Goal: Transaction & Acquisition: Purchase product/service

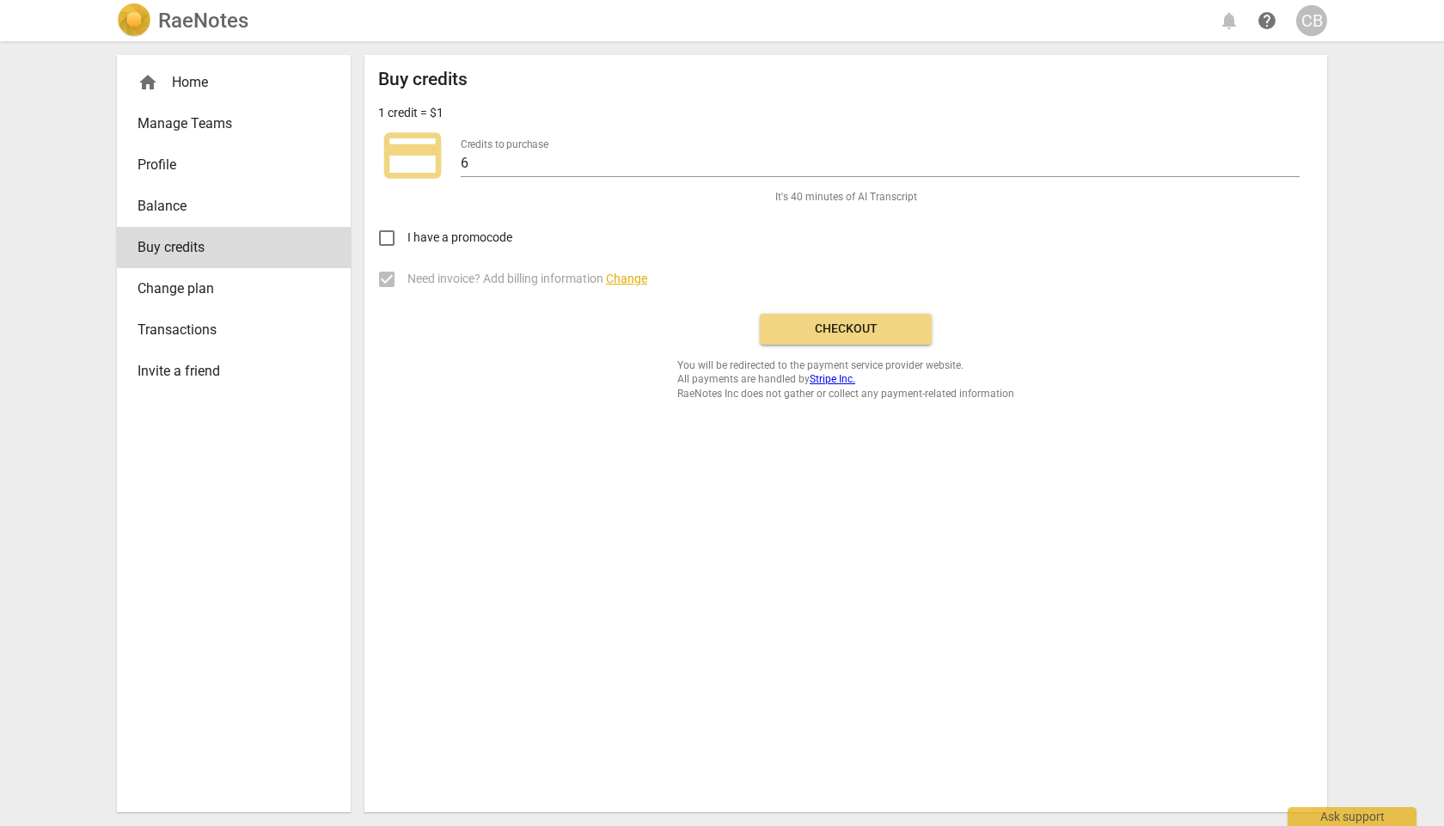
click at [190, 23] on h2 "RaeNotes" at bounding box center [203, 21] width 90 height 24
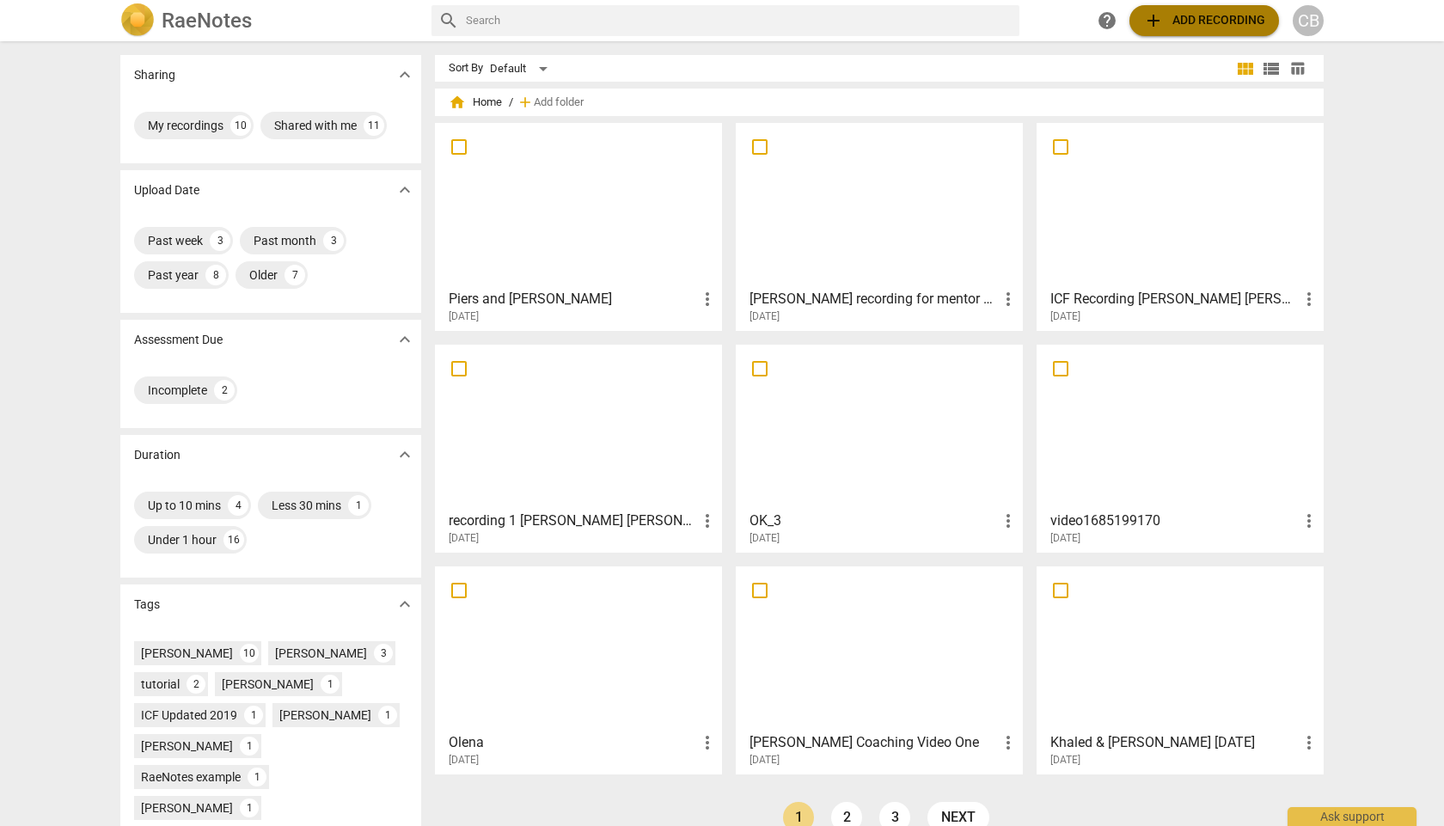
click at [1162, 33] on button "add Add recording" at bounding box center [1204, 20] width 150 height 31
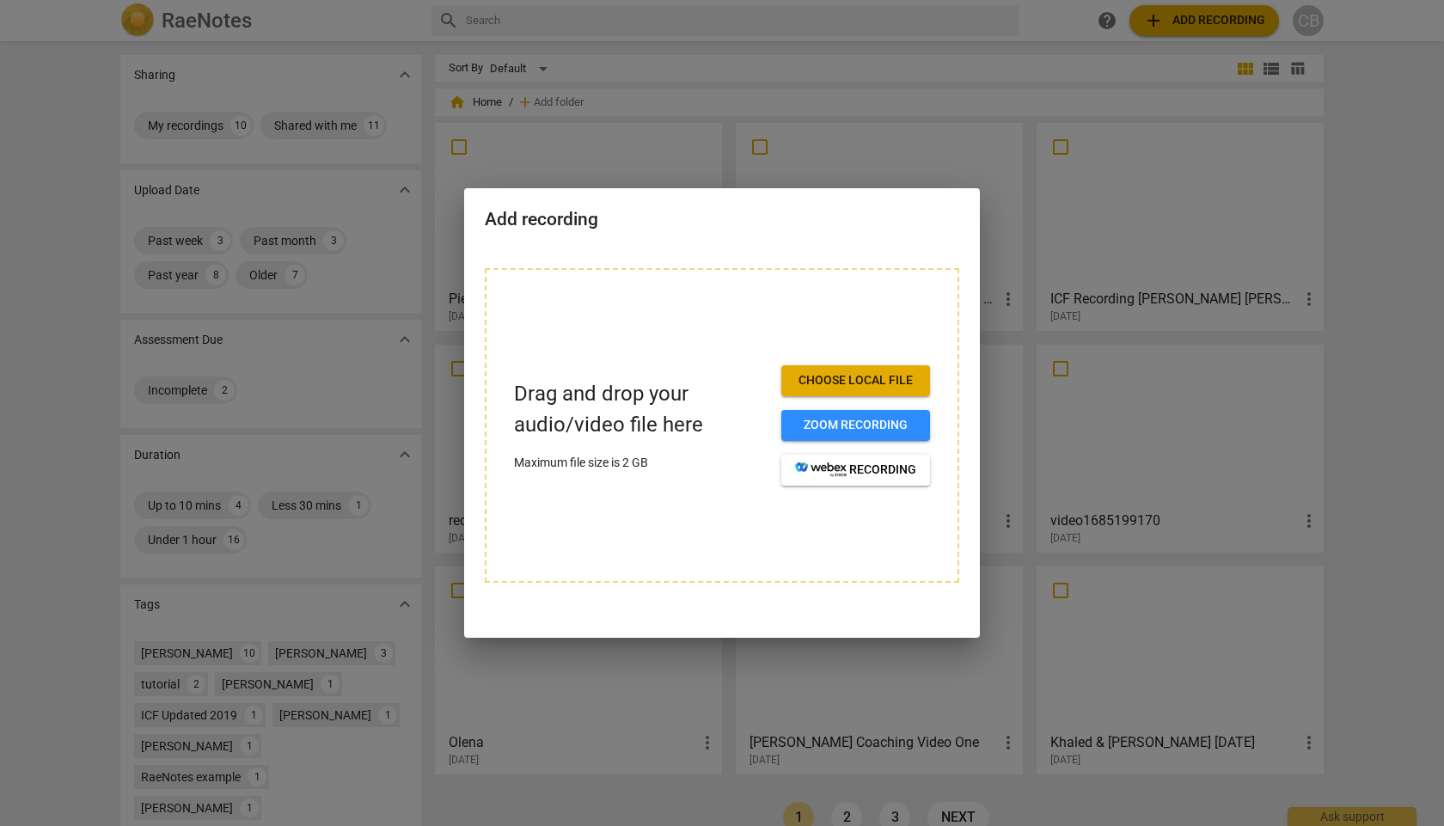
click at [799, 377] on span "Choose local file" at bounding box center [855, 380] width 121 height 17
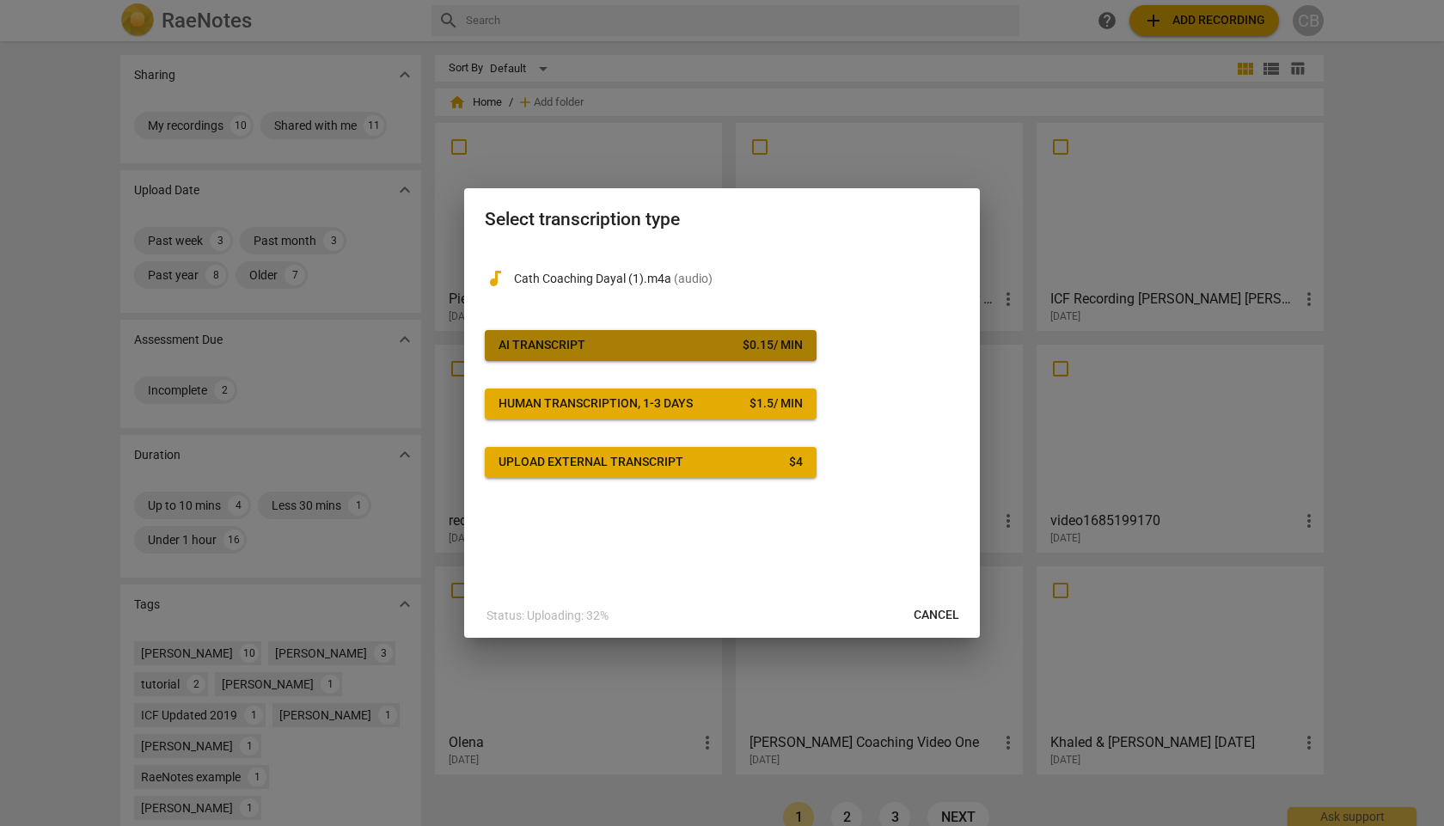
click at [545, 337] on div "AI Transcript" at bounding box center [542, 345] width 87 height 17
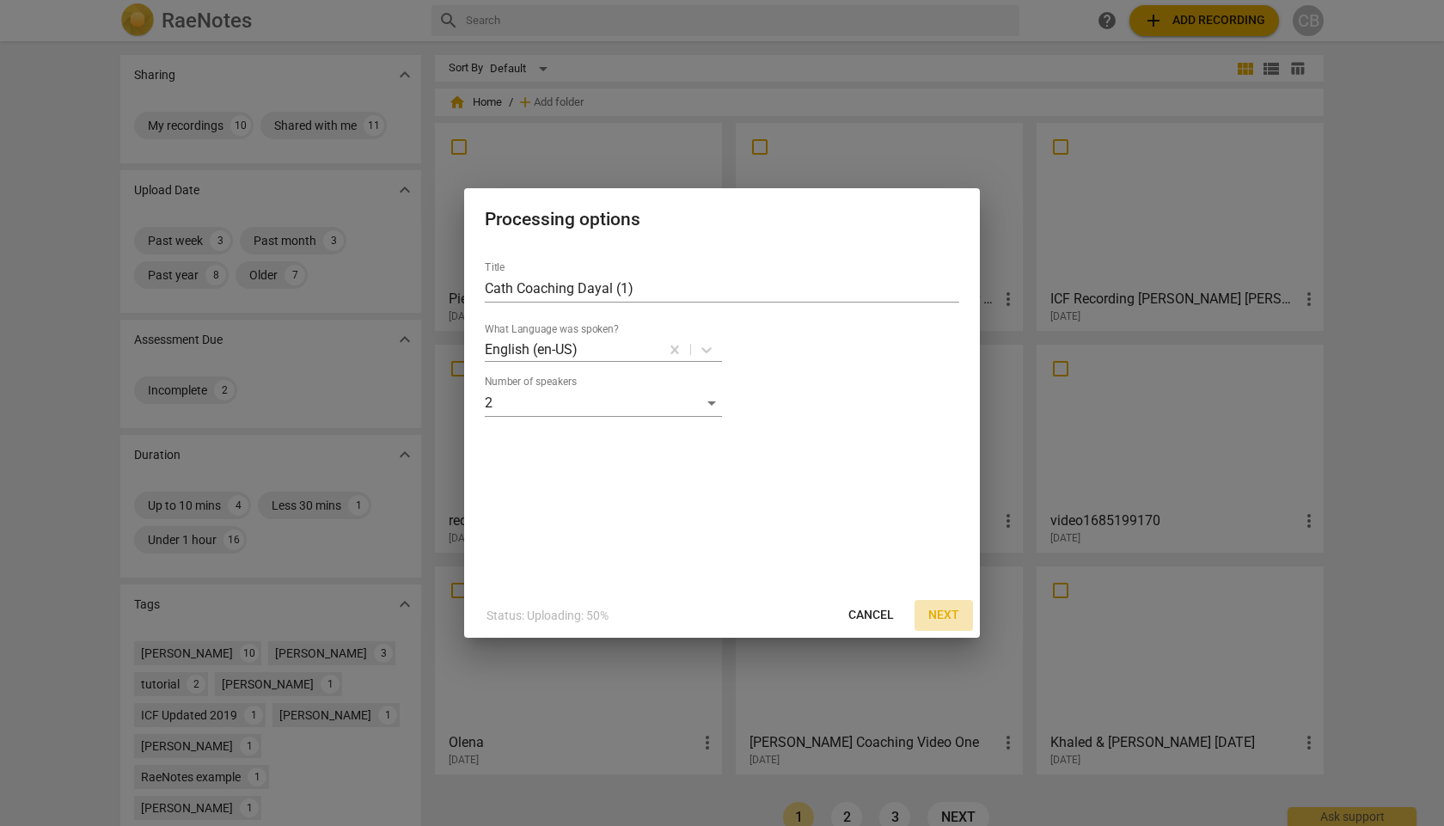
click at [937, 603] on button "Next" at bounding box center [944, 615] width 58 height 31
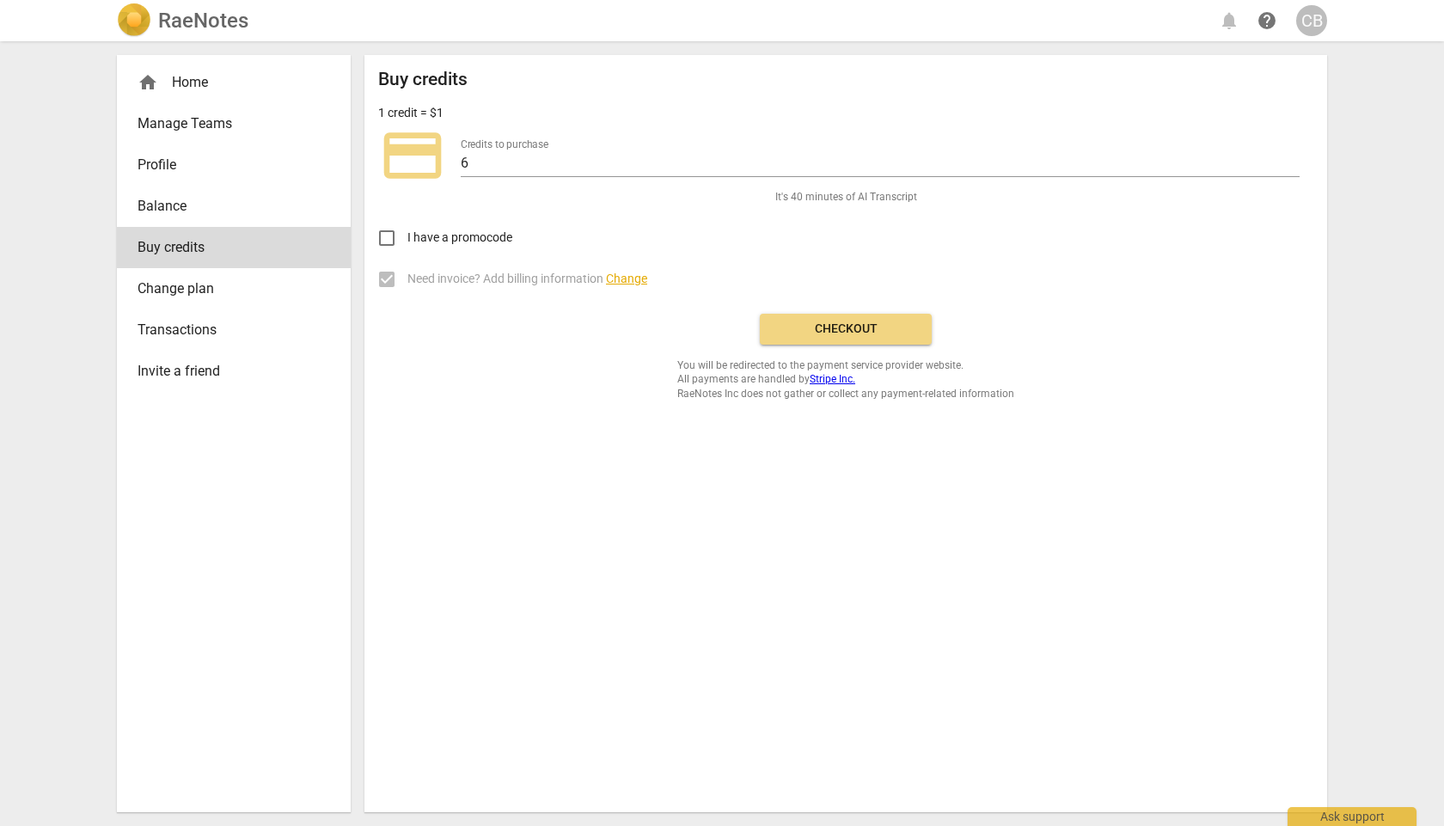
click at [811, 342] on button "Checkout" at bounding box center [846, 329] width 172 height 31
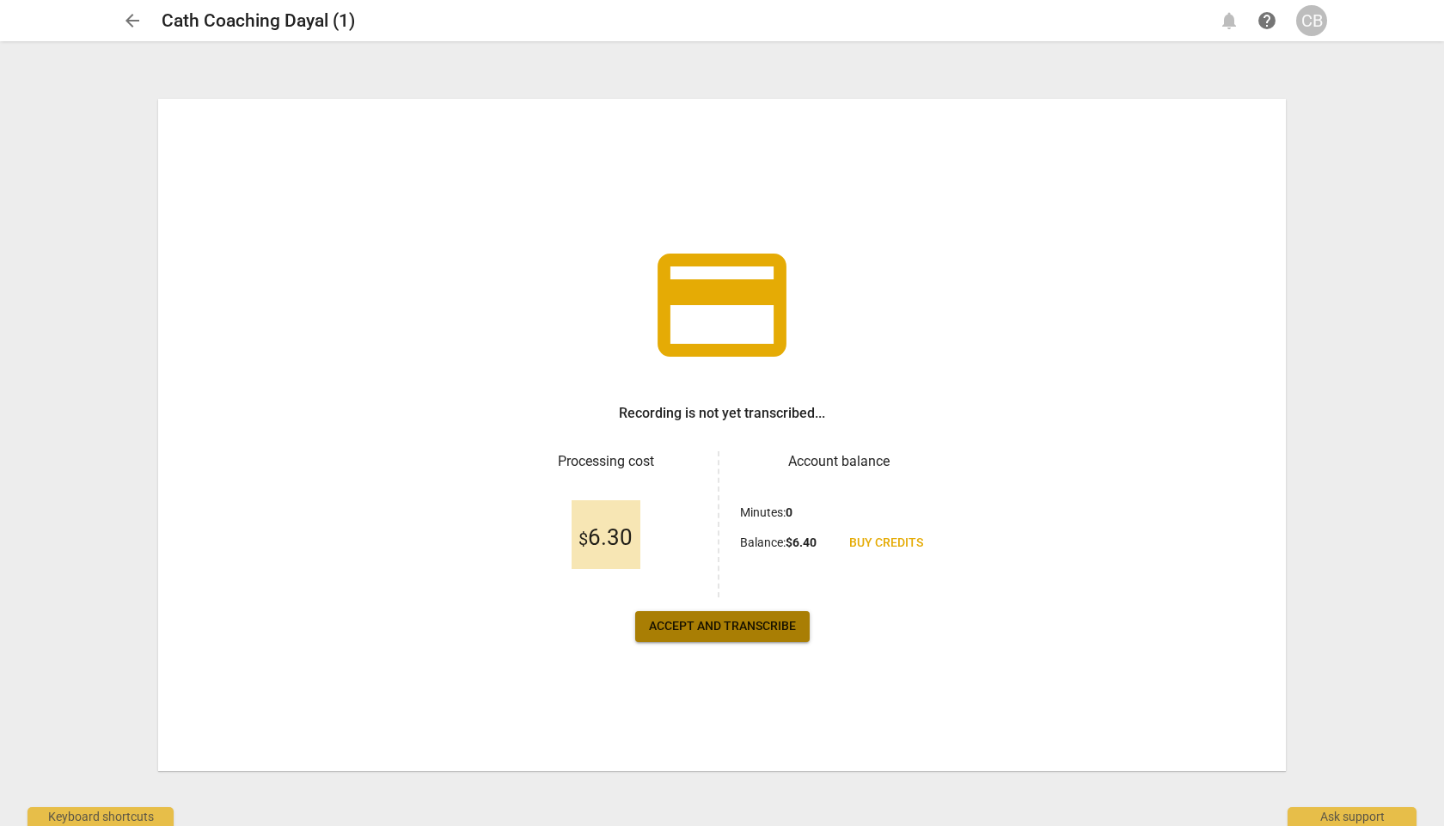
click at [702, 625] on span "Accept and transcribe" at bounding box center [722, 626] width 147 height 17
